Goal: Information Seeking & Learning: Learn about a topic

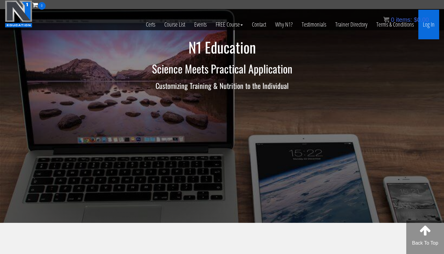
click at [433, 24] on link "Log In" at bounding box center [428, 25] width 21 height 30
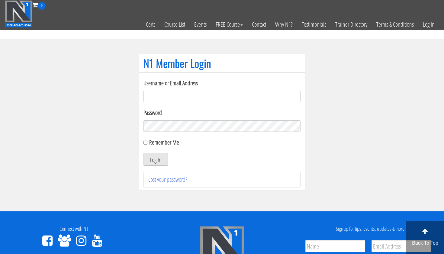
type input "[EMAIL_ADDRESS][DOMAIN_NAME]"
click at [155, 159] on button "Log In" at bounding box center [155, 159] width 24 height 13
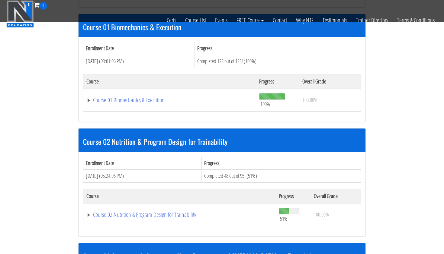
scroll to position [199, 0]
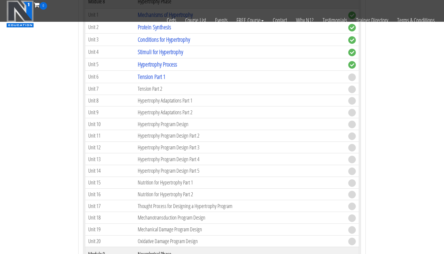
scroll to position [966, 0]
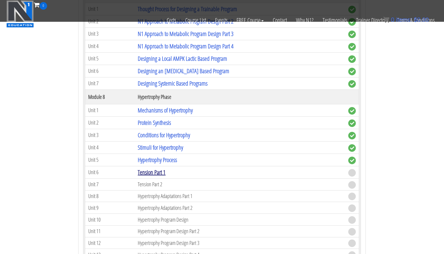
click at [156, 168] on link "Tension Part 1" at bounding box center [152, 172] width 28 height 8
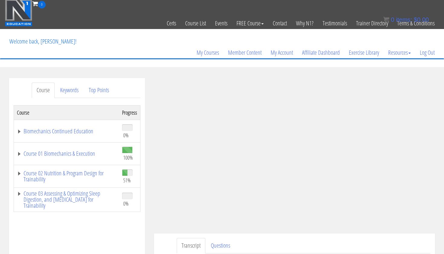
scroll to position [120, 0]
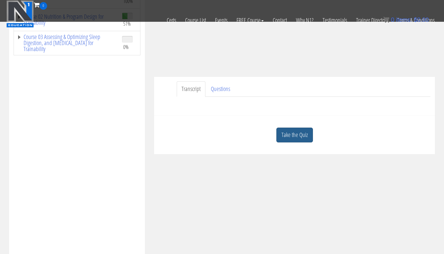
click at [297, 133] on link "Take the Quiz" at bounding box center [294, 134] width 37 height 15
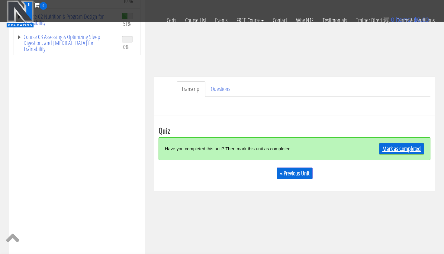
click at [400, 147] on link "Mark as Completed" at bounding box center [401, 148] width 45 height 11
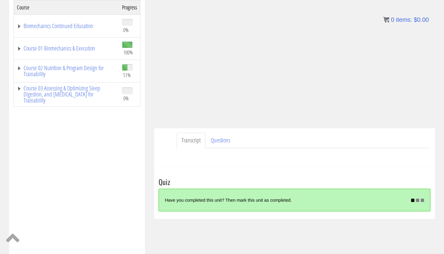
scroll to position [140, 0]
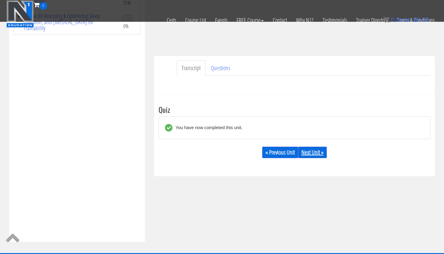
click at [310, 153] on link "Next Unit »" at bounding box center [312, 151] width 29 height 11
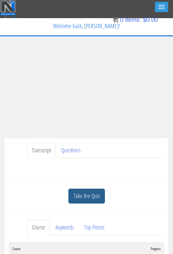
click at [89, 202] on link "Take the Quiz" at bounding box center [87, 195] width 37 height 15
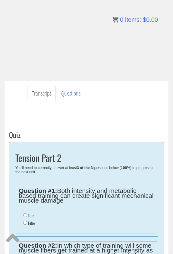
scroll to position [131, 0]
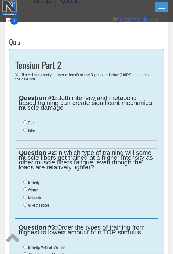
click at [34, 123] on label "True" at bounding box center [31, 122] width 6 height 5
click at [27, 123] on input "True" at bounding box center [25, 122] width 4 height 4
radio input "true"
click at [32, 132] on ul "True False" at bounding box center [87, 126] width 136 height 21
click at [31, 130] on label "False" at bounding box center [31, 130] width 7 height 5
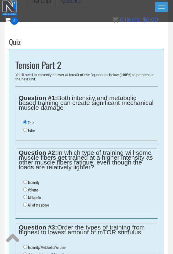
click at [27, 130] on input "False" at bounding box center [25, 130] width 4 height 4
radio input "true"
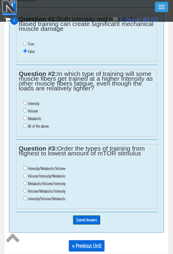
scroll to position [218, 0]
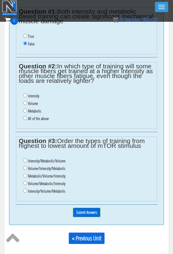
click at [34, 108] on label "Metabolic" at bounding box center [34, 110] width 13 height 5
click at [27, 108] on input "Metabolic" at bounding box center [25, 110] width 4 height 4
radio input "true"
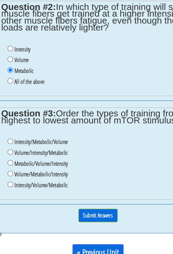
scroll to position [264, 0]
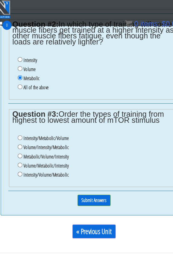
click at [42, 120] on label "Volume/Intensity/Metabolic" at bounding box center [46, 122] width 37 height 5
click at [27, 120] on input "Volume/Intensity/Metabolic" at bounding box center [25, 122] width 4 height 4
radio input "true"
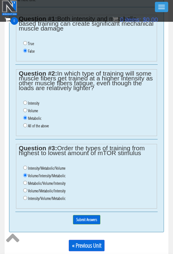
scroll to position [257, 0]
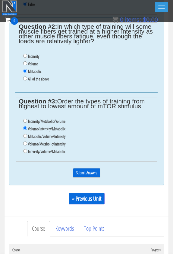
click at [98, 168] on input "Submit Answers" at bounding box center [86, 172] width 27 height 9
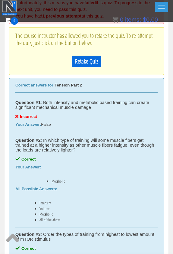
scroll to position [194, 0]
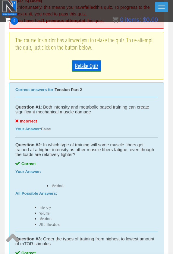
click at [85, 62] on link "Retake Quiz" at bounding box center [87, 65] width 30 height 11
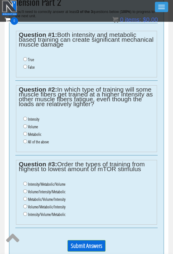
click at [35, 56] on li "True" at bounding box center [88, 60] width 131 height 8
click at [32, 57] on label "True" at bounding box center [31, 59] width 6 height 5
click at [27, 57] on input "True" at bounding box center [25, 59] width 4 height 4
radio input "true"
click at [40, 132] on label "Metabolic" at bounding box center [34, 134] width 13 height 5
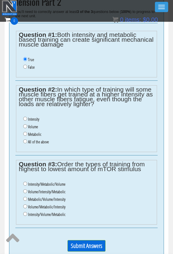
click at [27, 132] on input "Metabolic" at bounding box center [25, 134] width 4 height 4
radio input "true"
click at [54, 189] on label "Volume/Intensity/Metabolic" at bounding box center [46, 191] width 37 height 5
click at [27, 189] on input "Volume/Intensity/Metabolic" at bounding box center [25, 191] width 4 height 4
radio input "true"
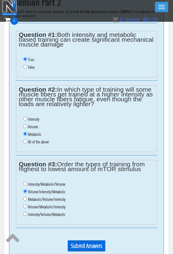
click at [77, 240] on input "Submit Answers" at bounding box center [87, 245] width 38 height 11
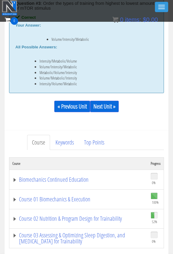
scroll to position [398, 0]
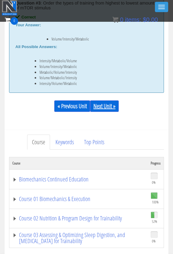
click at [112, 106] on link "Next Unit »" at bounding box center [104, 105] width 29 height 11
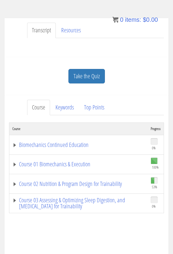
scroll to position [139, 0]
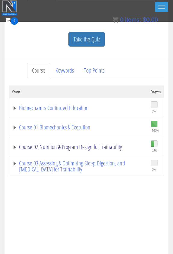
click at [78, 146] on link "Course 02 Nutrition & Program Design for Trainability" at bounding box center [78, 147] width 133 height 6
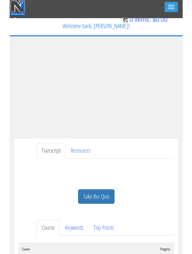
scroll to position [0, 0]
